Goal: Task Accomplishment & Management: Manage account settings

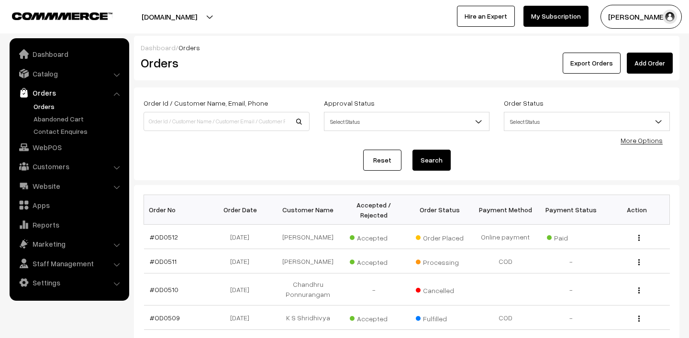
scroll to position [89, 0]
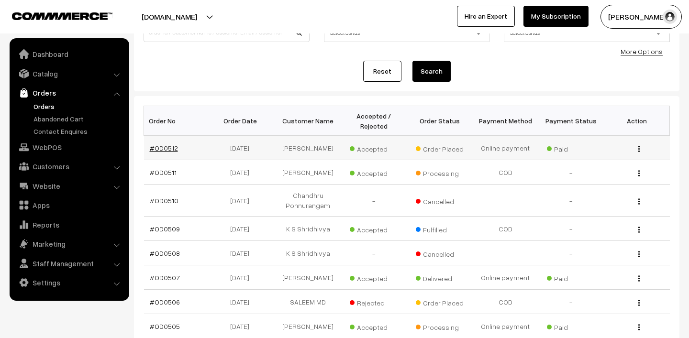
click at [167, 149] on link "#OD0512" at bounding box center [164, 148] width 28 height 8
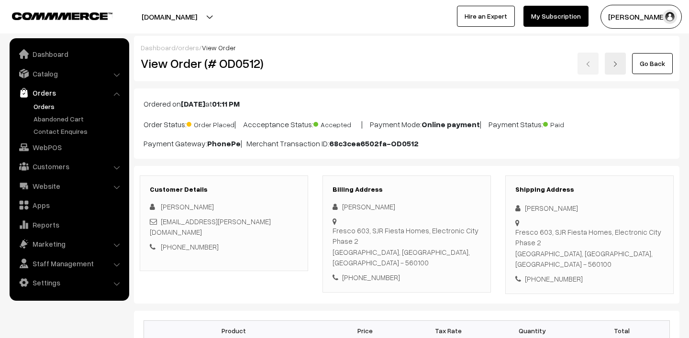
scroll to position [148, 0]
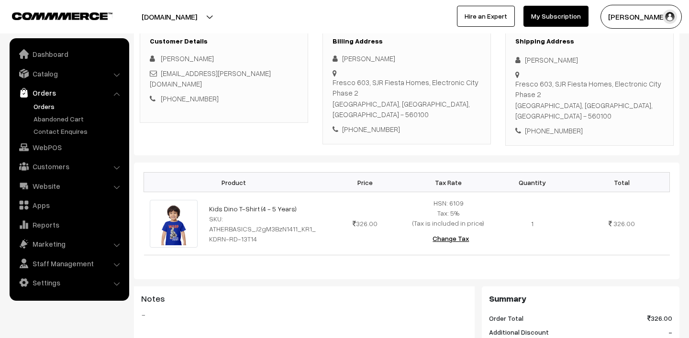
click at [634, 21] on button "[PERSON_NAME]" at bounding box center [640, 17] width 81 height 24
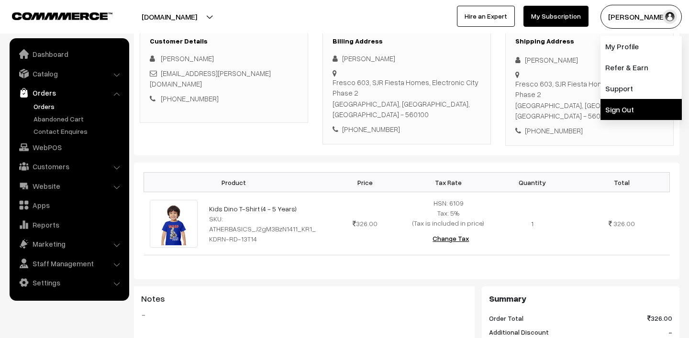
click at [638, 112] on link "Sign Out" at bounding box center [640, 109] width 81 height 21
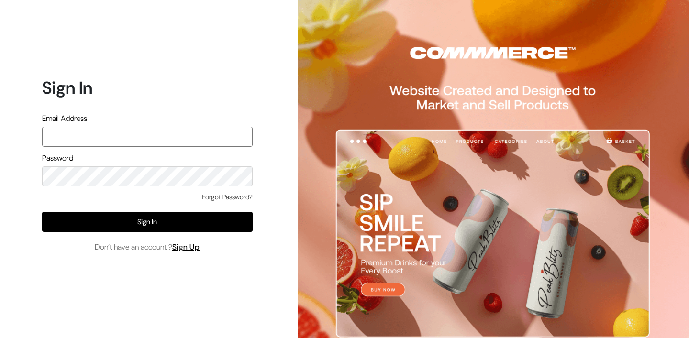
type input "lokesh@yourdesignstore.in"
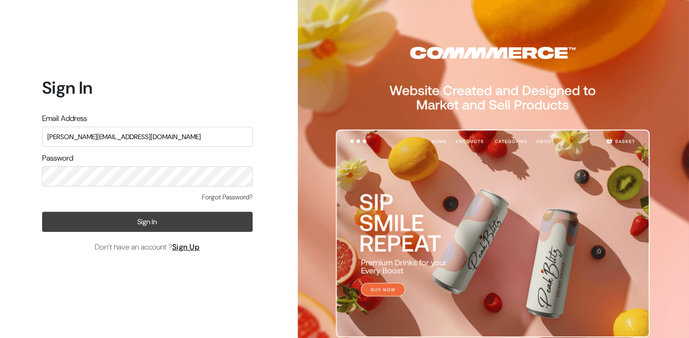
click at [137, 219] on button "Sign In" at bounding box center [147, 222] width 210 height 20
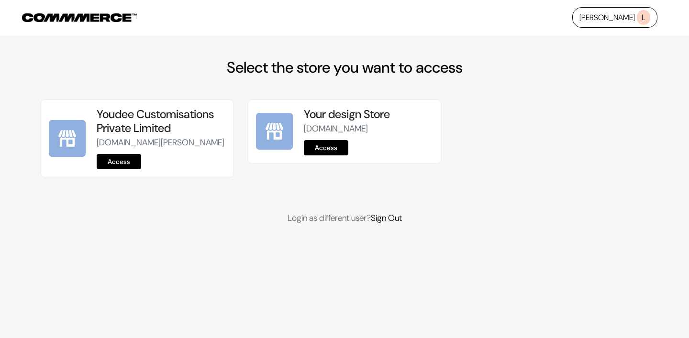
click at [120, 169] on link "Access" at bounding box center [119, 161] width 44 height 15
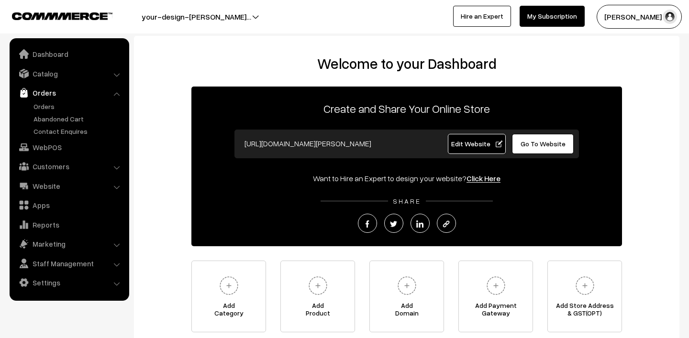
click at [59, 109] on link "Orders" at bounding box center [78, 106] width 95 height 10
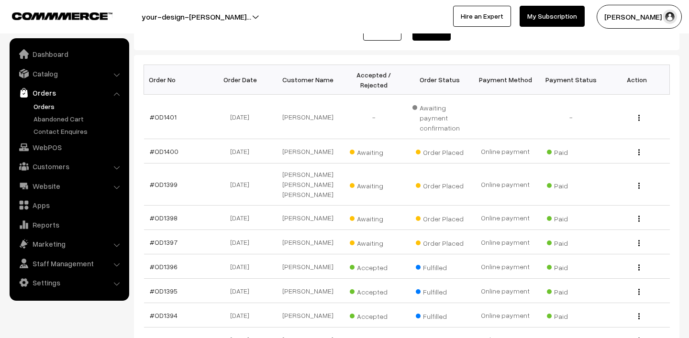
scroll to position [137, 0]
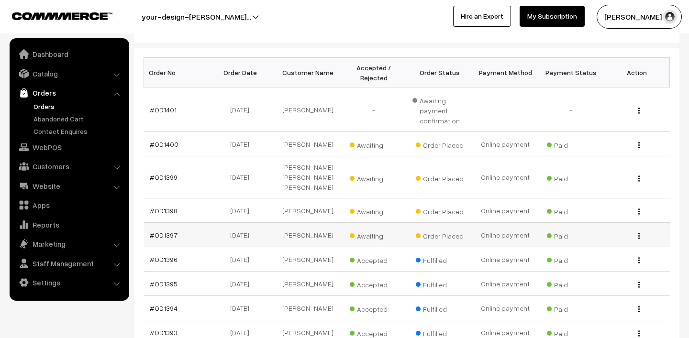
click at [370, 229] on span "Awaiting" at bounding box center [374, 235] width 48 height 12
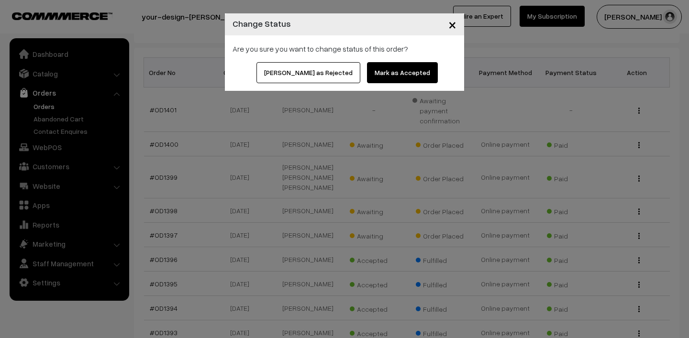
click at [395, 72] on button "Mark as Accepted" at bounding box center [402, 72] width 71 height 21
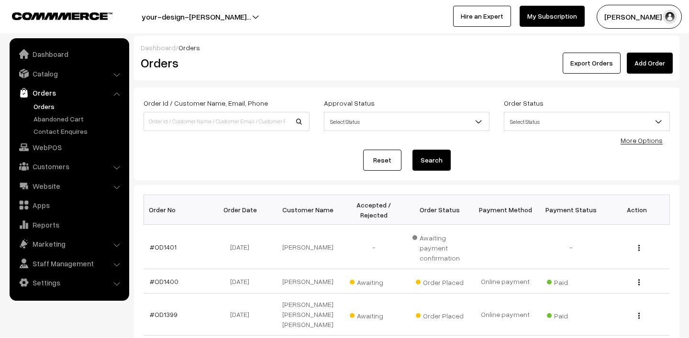
scroll to position [62, 0]
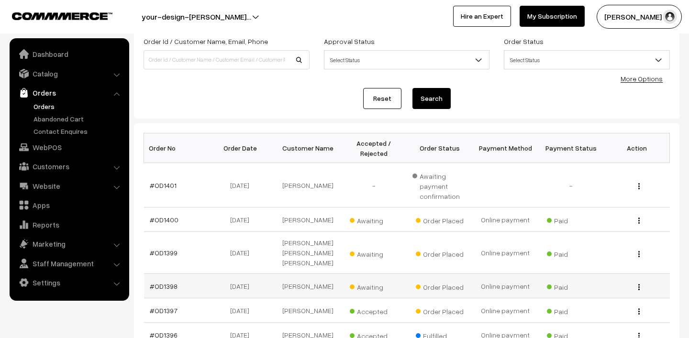
click at [369, 280] on span "Awaiting" at bounding box center [374, 286] width 48 height 12
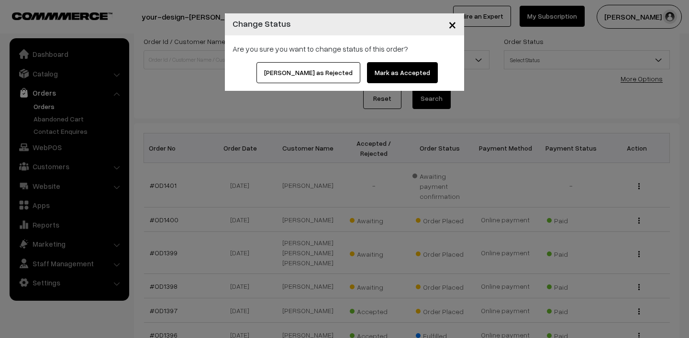
click at [395, 67] on button "Mark as Accepted" at bounding box center [402, 72] width 71 height 21
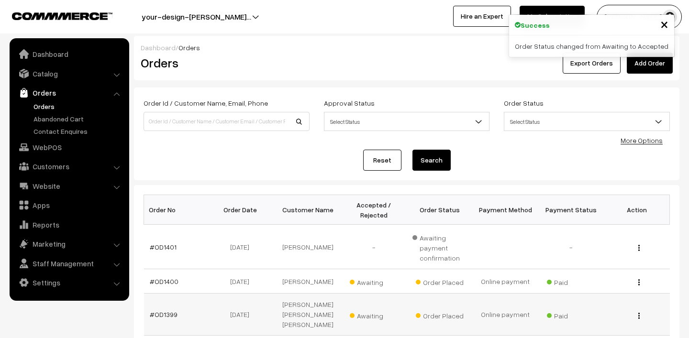
scroll to position [63, 0]
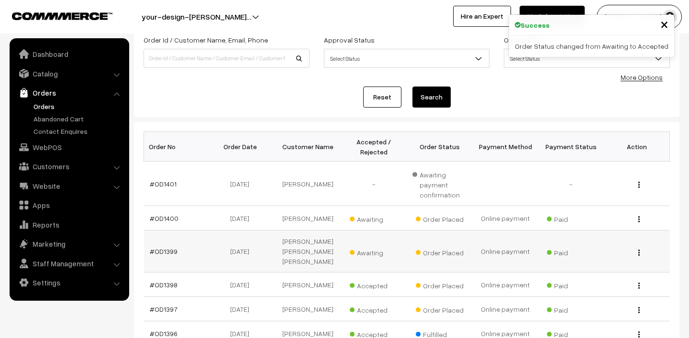
click at [371, 246] on span "Awaiting" at bounding box center [374, 251] width 48 height 12
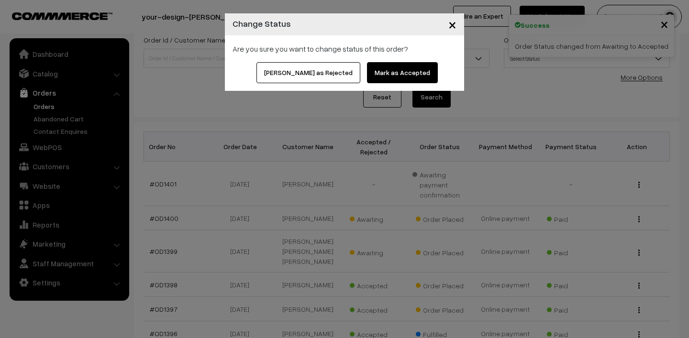
click at [384, 75] on button "Mark as Accepted" at bounding box center [402, 72] width 71 height 21
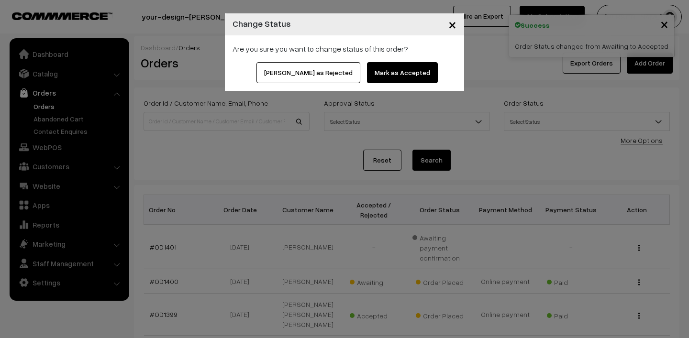
click at [380, 73] on button "Mark as Accepted" at bounding box center [402, 72] width 71 height 21
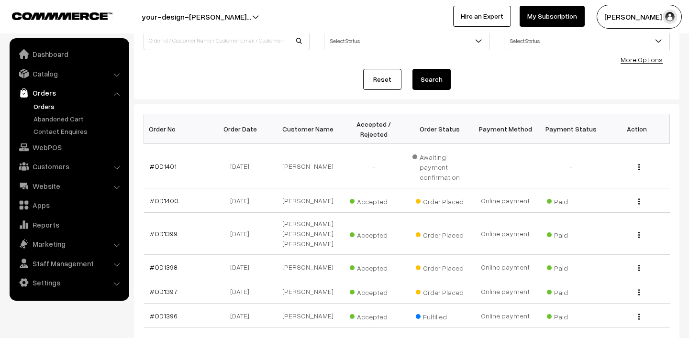
scroll to position [17, 0]
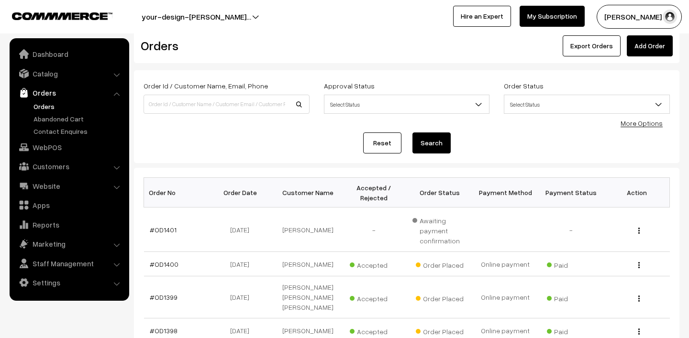
click at [46, 107] on link "Orders" at bounding box center [78, 106] width 95 height 10
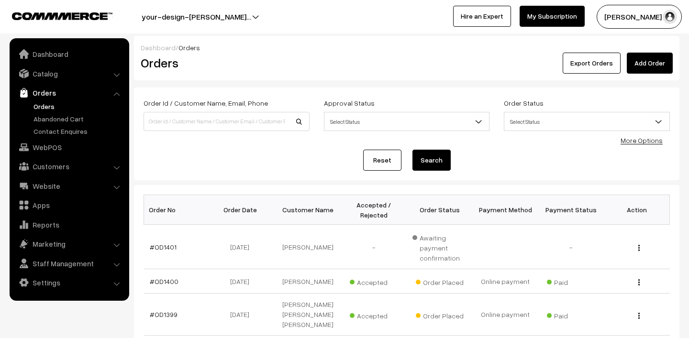
click at [626, 19] on button "[PERSON_NAME] N.P" at bounding box center [638, 17] width 85 height 24
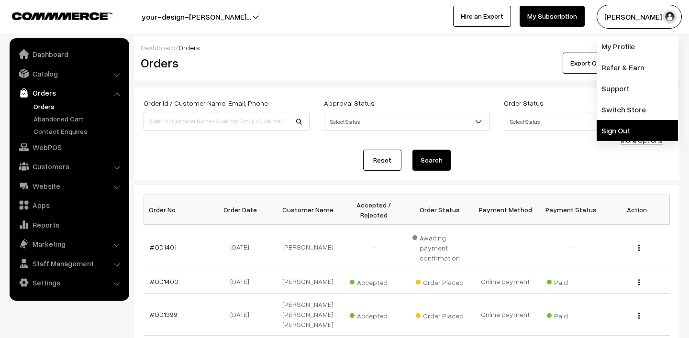
click at [623, 126] on link "Sign Out" at bounding box center [636, 130] width 81 height 21
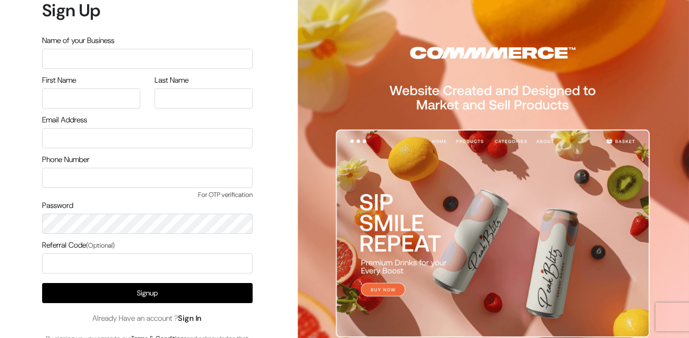
click at [199, 317] on link "Sign In" at bounding box center [190, 318] width 24 height 10
